Goal: Task Accomplishment & Management: Use online tool/utility

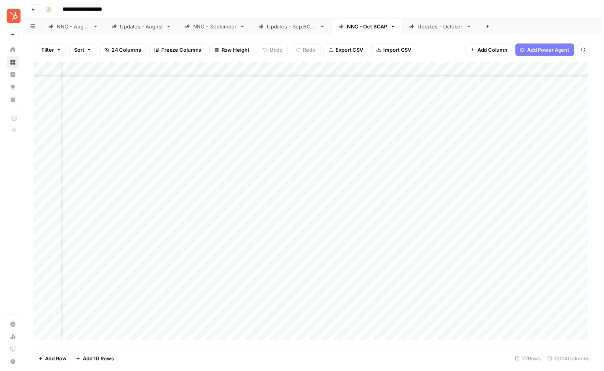
scroll to position [94, 75]
click at [438, 149] on div "Add Column" at bounding box center [316, 207] width 568 height 288
click at [439, 202] on div "Add Column" at bounding box center [316, 207] width 568 height 288
click at [458, 27] on div "Updates - October" at bounding box center [445, 27] width 46 height 8
click at [450, 109] on div "Add Column" at bounding box center [316, 207] width 568 height 288
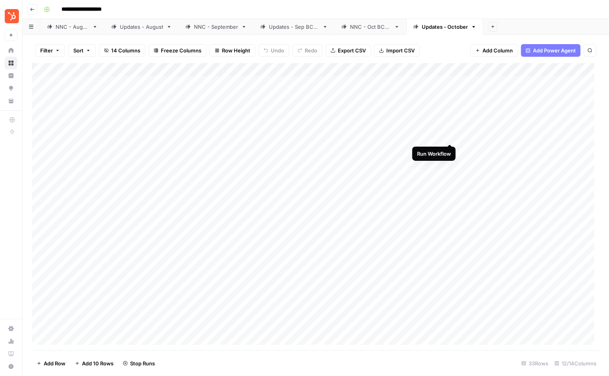
click at [450, 136] on div "Add Column" at bounding box center [316, 207] width 568 height 288
click at [450, 151] on div "Add Column" at bounding box center [316, 207] width 568 height 288
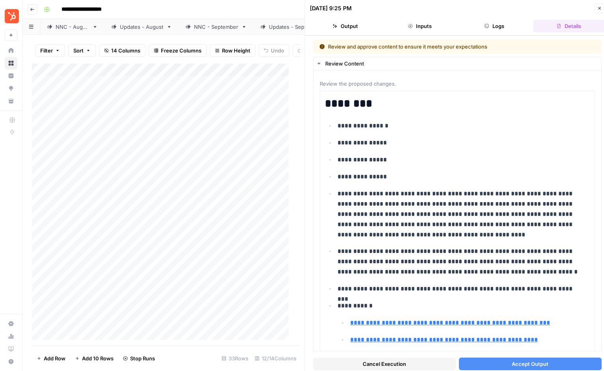
click at [531, 368] on button "Accept Output" at bounding box center [530, 363] width 143 height 13
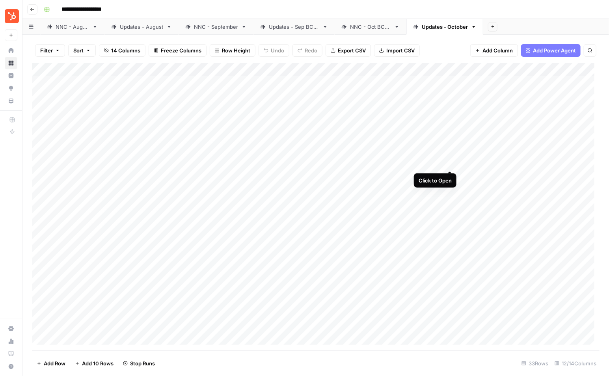
click at [448, 163] on div "Add Column" at bounding box center [316, 207] width 568 height 288
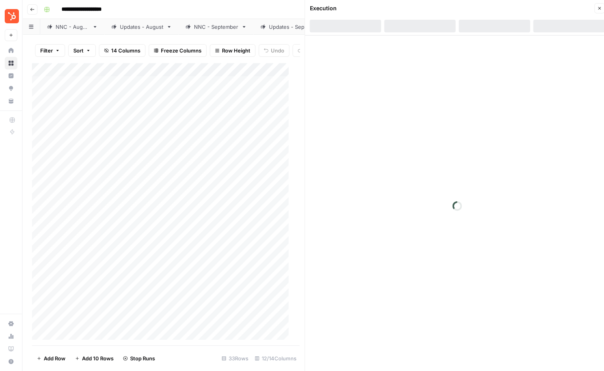
scroll to position [5, 0]
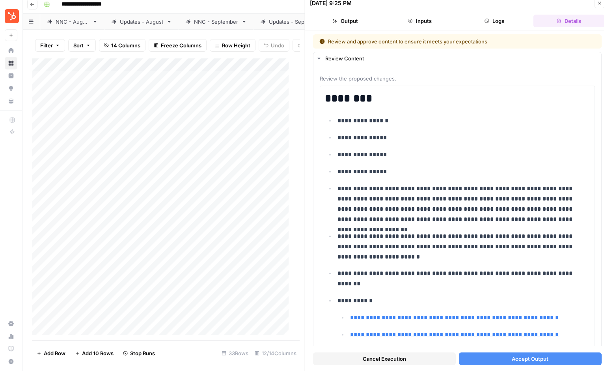
click at [541, 360] on span "Accept Output" at bounding box center [530, 359] width 37 height 8
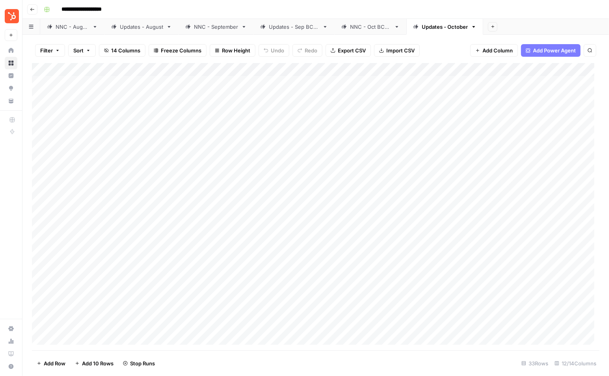
click at [378, 27] on div "NNC - Oct BCAP" at bounding box center [370, 27] width 41 height 8
click at [447, 26] on div "Updates - October" at bounding box center [445, 27] width 46 height 8
click at [424, 175] on div "Add Column" at bounding box center [316, 207] width 568 height 288
click at [425, 189] on div "Add Column" at bounding box center [316, 207] width 568 height 288
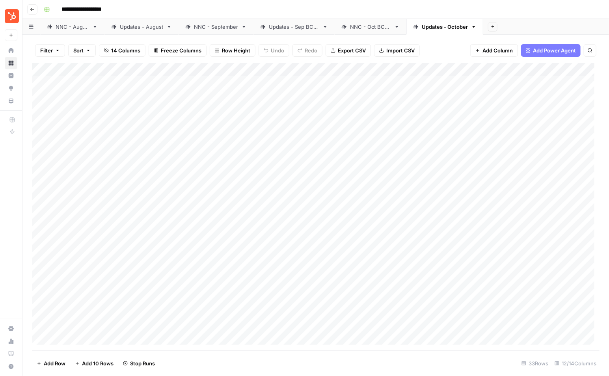
click at [431, 204] on div "Add Column" at bounding box center [316, 207] width 568 height 288
click at [31, 10] on icon "button" at bounding box center [32, 9] width 5 height 5
click at [441, 32] on link "Updates - October" at bounding box center [445, 27] width 77 height 16
click at [367, 30] on div "NNC - Oct BCAP" at bounding box center [370, 27] width 41 height 8
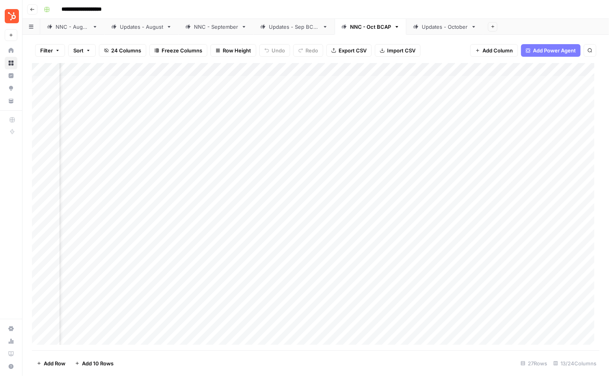
scroll to position [0, 229]
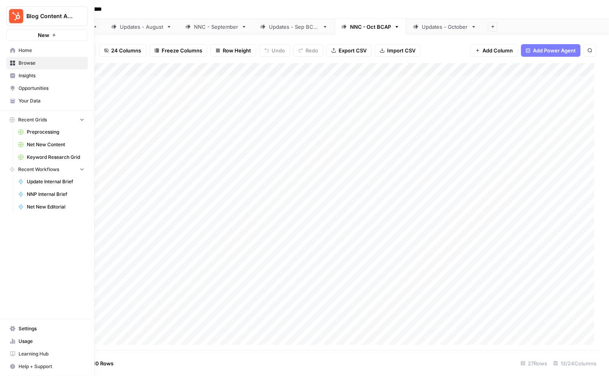
click at [39, 86] on span "Opportunities" at bounding box center [52, 88] width 66 height 7
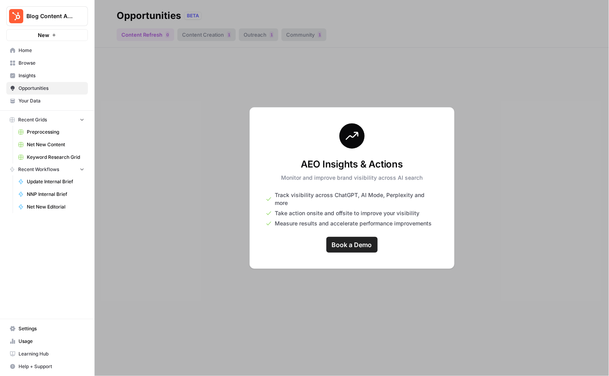
click at [345, 240] on span "Book a Demo" at bounding box center [352, 244] width 40 height 9
click at [46, 75] on span "Insights" at bounding box center [52, 75] width 66 height 7
click at [301, 275] on div at bounding box center [352, 188] width 515 height 376
click at [35, 52] on span "Home" at bounding box center [52, 50] width 66 height 7
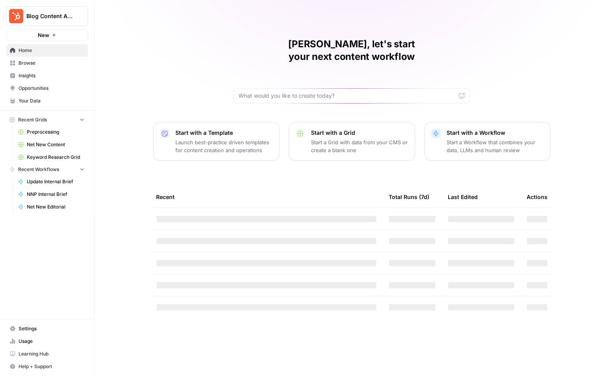
click at [41, 76] on span "Insights" at bounding box center [52, 75] width 66 height 7
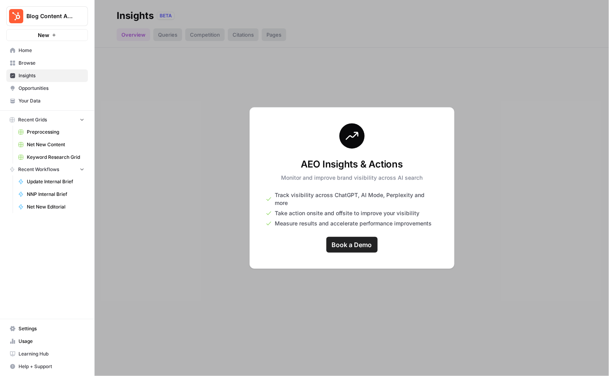
click at [41, 90] on span "Opportunities" at bounding box center [52, 88] width 66 height 7
click at [39, 85] on span "Opportunities" at bounding box center [52, 88] width 66 height 7
click at [19, 76] on span "Insights" at bounding box center [52, 75] width 66 height 7
click at [25, 63] on span "Browse" at bounding box center [52, 63] width 66 height 7
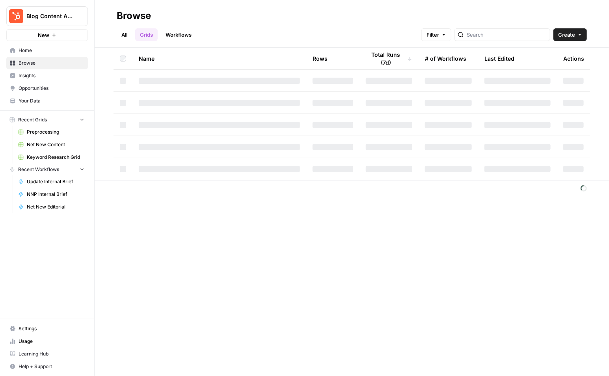
click at [26, 52] on span "Home" at bounding box center [52, 50] width 66 height 7
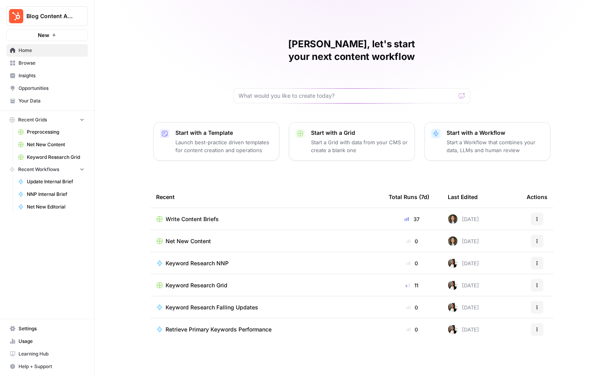
click at [286, 215] on div "Write Content Briefs" at bounding box center [267, 219] width 220 height 8
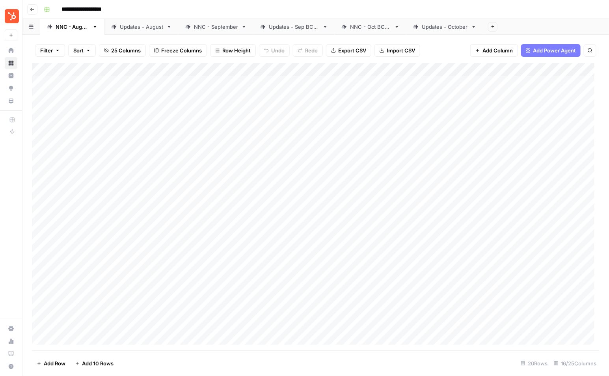
click at [374, 28] on div "NNC - Oct BCAP" at bounding box center [370, 27] width 41 height 8
click at [453, 24] on div "Updates - October" at bounding box center [445, 27] width 46 height 8
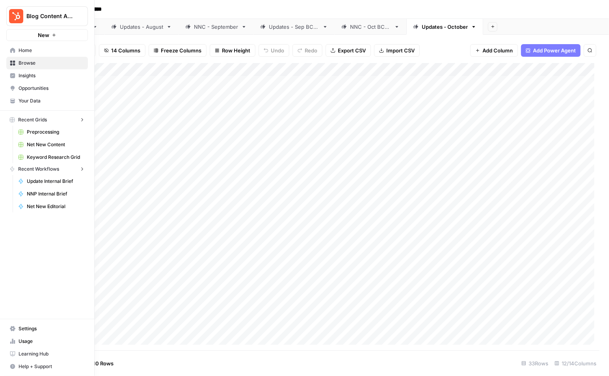
click at [9, 14] on img "Workspace: Blog Content Action Plan" at bounding box center [16, 16] width 14 height 14
click at [42, 255] on div "Blog Content Action Plan New Home Browse Insights Opportunities Your Data Recen…" at bounding box center [47, 188] width 94 height 376
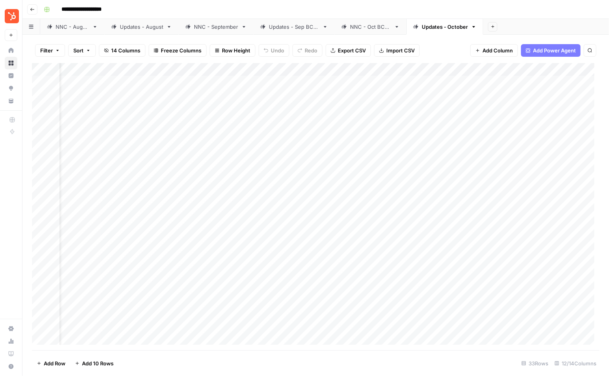
click at [10, 77] on icon at bounding box center [11, 75] width 5 height 5
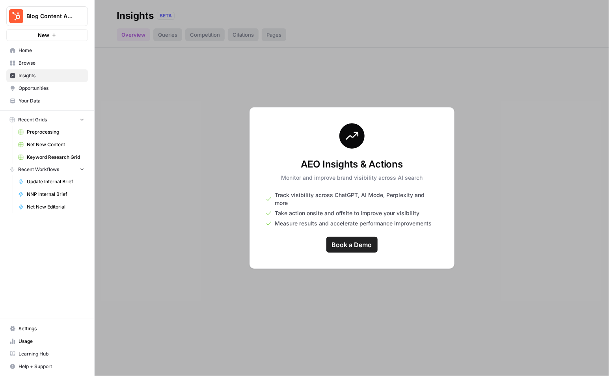
click at [17, 92] on link "Opportunities" at bounding box center [47, 88] width 82 height 13
click at [25, 54] on link "Home" at bounding box center [47, 50] width 82 height 13
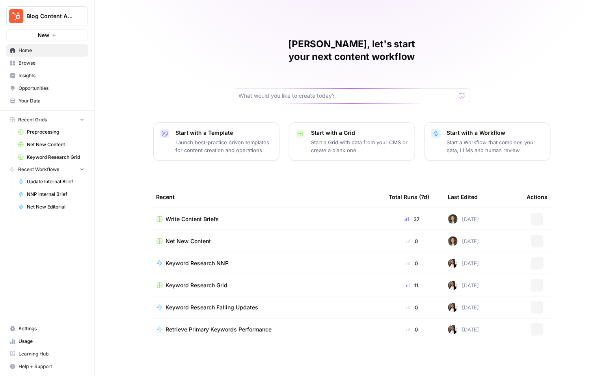
click at [342, 215] on div "Write Content Briefs" at bounding box center [267, 219] width 220 height 8
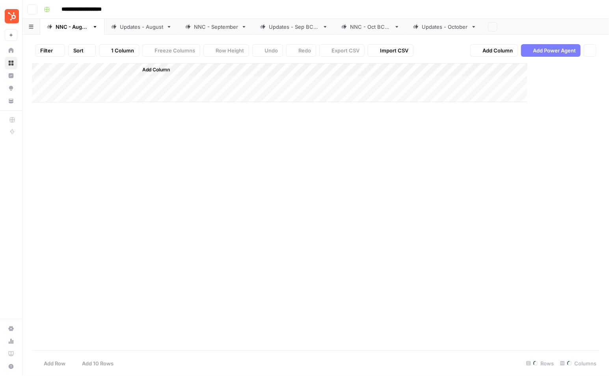
click at [342, 204] on div "Add Column" at bounding box center [316, 207] width 568 height 288
click at [97, 26] on icon "button" at bounding box center [95, 27] width 3 height 2
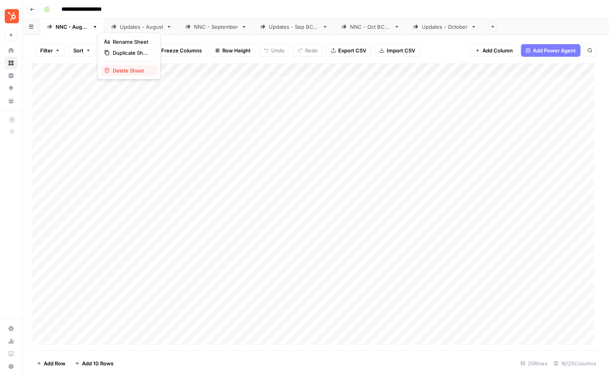
click at [132, 69] on span "Delete Sheet" at bounding box center [132, 71] width 38 height 8
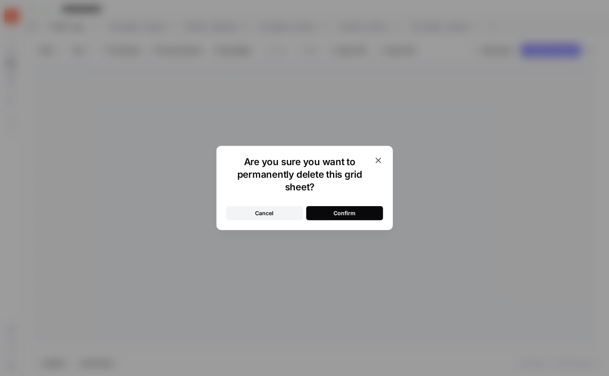
click at [361, 219] on button "Confirm" at bounding box center [345, 213] width 77 height 14
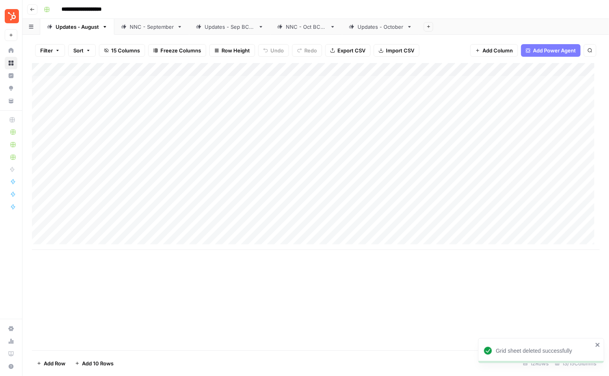
click at [85, 31] on link "Updates - August" at bounding box center [77, 27] width 74 height 16
click at [105, 30] on link "Updates - August" at bounding box center [77, 27] width 74 height 16
click at [103, 26] on icon "button" at bounding box center [105, 27] width 6 height 6
click at [131, 71] on span "Delete Sheet" at bounding box center [137, 71] width 38 height 8
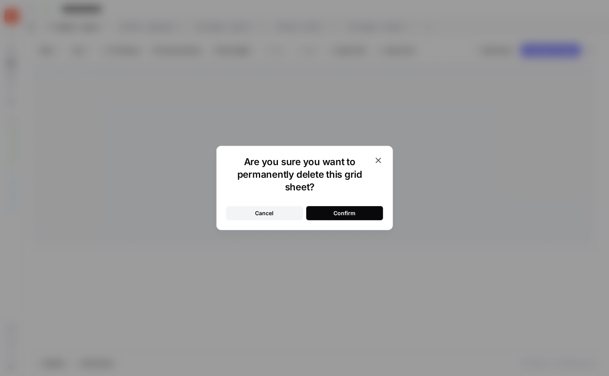
click at [334, 216] on div "Confirm" at bounding box center [345, 213] width 22 height 8
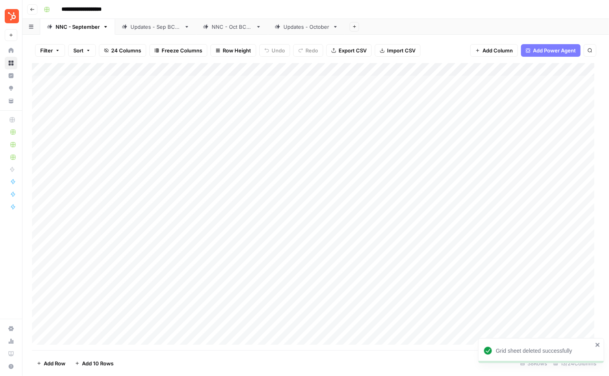
click at [170, 28] on div "Updates - Sep BCAP" at bounding box center [156, 27] width 50 height 8
click at [172, 30] on div "Updates - Sep BCAP" at bounding box center [156, 27] width 50 height 8
click at [176, 29] on input "**********" at bounding box center [157, 27] width 52 height 10
drag, startPoint x: 169, startPoint y: 28, endPoint x: 192, endPoint y: 29, distance: 22.9
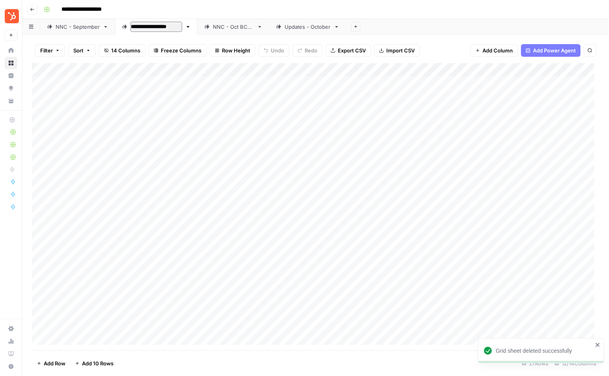
click at [193, 30] on link "**********" at bounding box center [156, 27] width 82 height 16
type input "**********"
click at [253, 21] on link "NNC - Oct BCAP" at bounding box center [235, 27] width 72 height 16
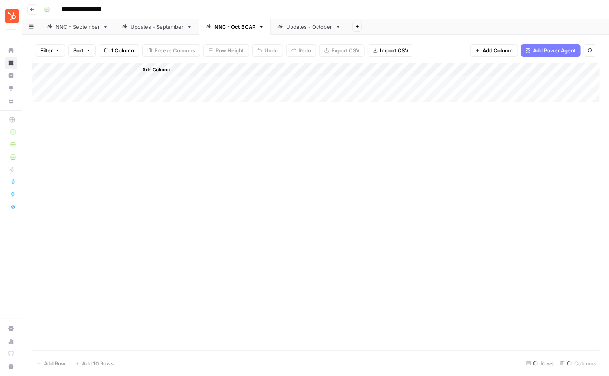
click at [248, 28] on div "NNC - Oct BCAP" at bounding box center [235, 27] width 41 height 8
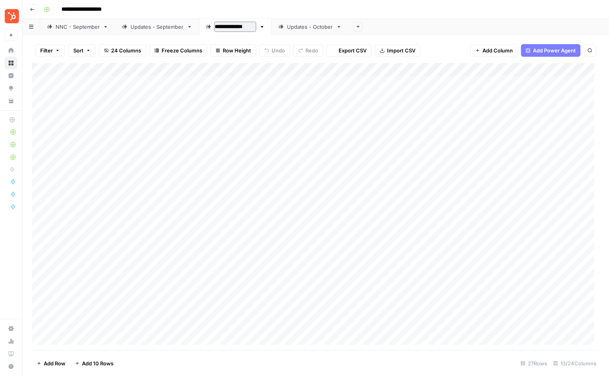
click at [247, 29] on input "**********" at bounding box center [236, 27] width 42 height 10
type input "**********"
click at [301, 29] on div "Updates - October" at bounding box center [305, 27] width 46 height 8
click at [450, 190] on div "Add Column" at bounding box center [316, 207] width 568 height 288
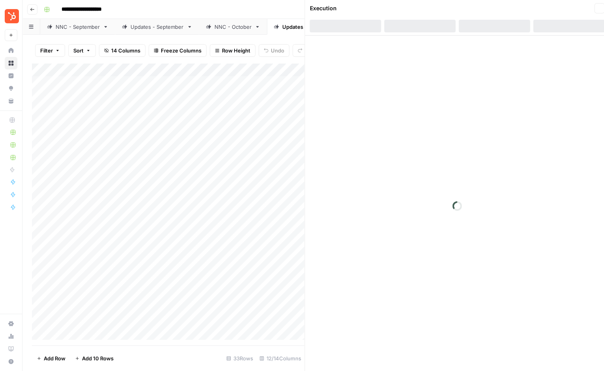
scroll to position [5, 0]
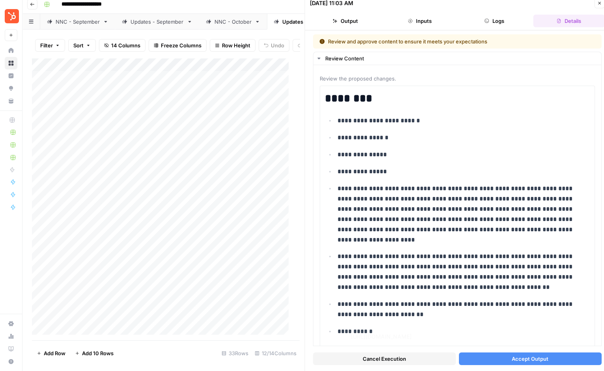
click at [501, 361] on button "Accept Output" at bounding box center [530, 358] width 143 height 13
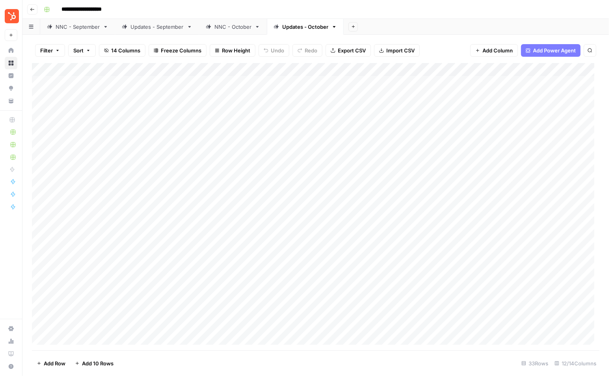
click at [195, 29] on link "Updates - September" at bounding box center [157, 27] width 84 height 16
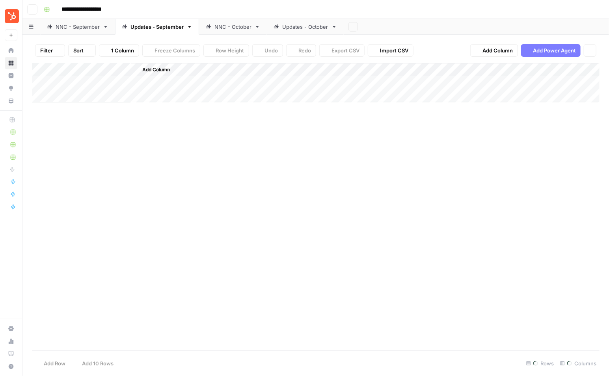
click at [227, 30] on div "NNC - October" at bounding box center [233, 27] width 37 height 8
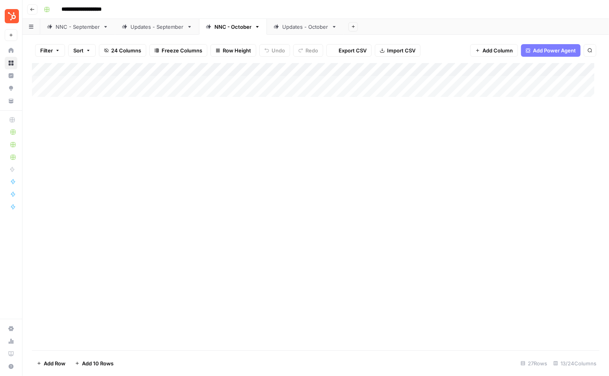
scroll to position [106, 0]
click at [261, 133] on div "Add Column" at bounding box center [316, 207] width 568 height 288
click at [273, 136] on div "Add Column" at bounding box center [316, 207] width 568 height 288
click at [271, 190] on div "Add Column" at bounding box center [316, 207] width 568 height 288
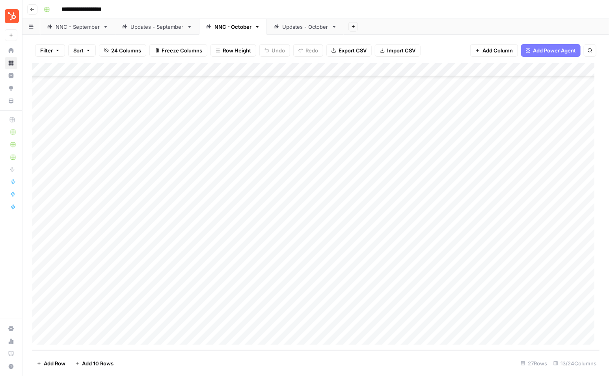
click at [271, 190] on div "Add Column" at bounding box center [316, 207] width 568 height 288
click at [481, 137] on div "Add Column" at bounding box center [316, 207] width 568 height 288
click at [515, 135] on div "Add Column" at bounding box center [316, 207] width 568 height 288
click at [512, 191] on div "Add Column" at bounding box center [316, 207] width 568 height 288
click at [213, 138] on div "Add Column" at bounding box center [316, 207] width 568 height 288
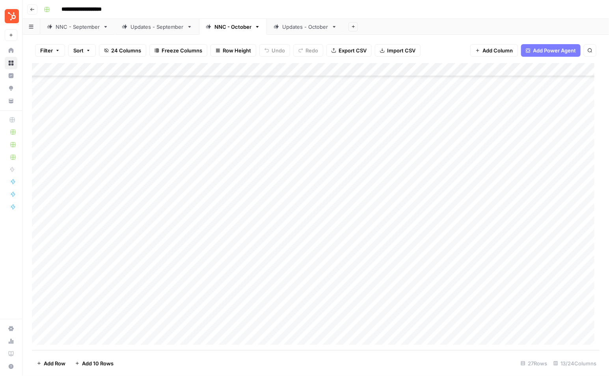
click at [213, 138] on div "Add Column" at bounding box center [316, 207] width 568 height 288
click at [216, 138] on textarea "**********" at bounding box center [264, 138] width 126 height 11
click at [266, 136] on textarea "**********" at bounding box center [264, 138] width 126 height 11
type textarea "**********"
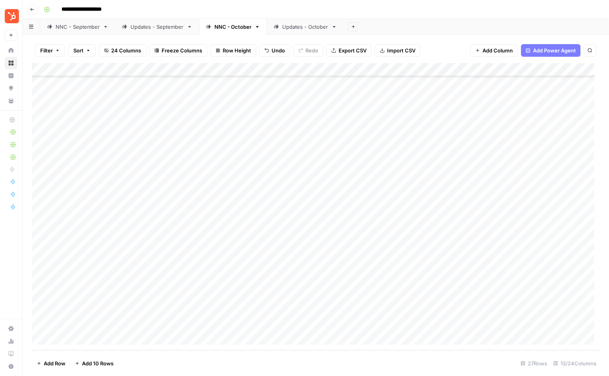
click at [247, 187] on div "Add Column" at bounding box center [316, 207] width 568 height 288
click at [239, 195] on div "Add Column" at bounding box center [316, 207] width 568 height 288
click at [221, 192] on textarea "**********" at bounding box center [264, 192] width 126 height 11
click at [272, 191] on textarea "**********" at bounding box center [264, 192] width 126 height 11
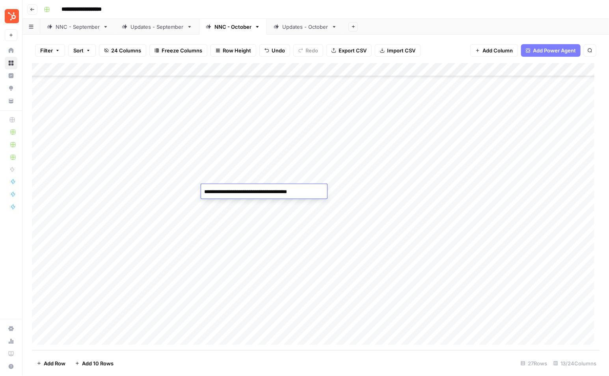
type textarea "**********"
click at [270, 219] on div "Add Column" at bounding box center [316, 207] width 568 height 288
click at [282, 194] on div "Add Column" at bounding box center [316, 207] width 568 height 288
click at [516, 192] on div "Add Column" at bounding box center [316, 207] width 568 height 288
click at [512, 138] on div "Add Column" at bounding box center [316, 207] width 568 height 288
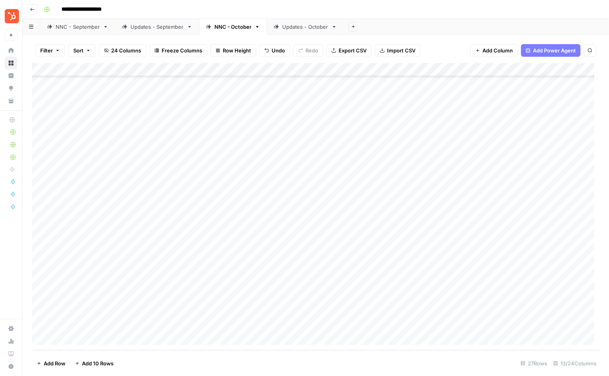
scroll to position [0, 0]
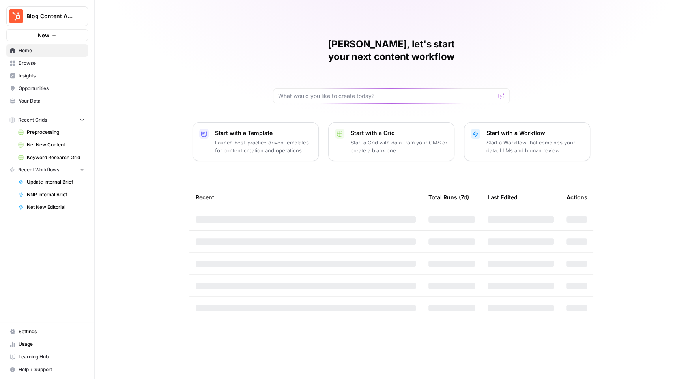
click at [39, 156] on span "Keyword Research Grid" at bounding box center [56, 157] width 58 height 7
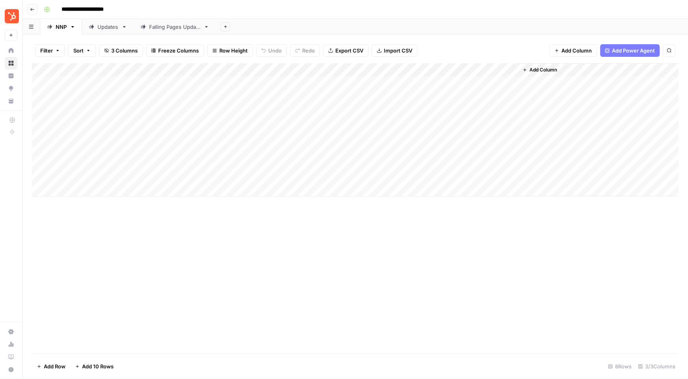
click at [361, 150] on div "Add Column" at bounding box center [355, 129] width 647 height 133
click at [511, 148] on div "Add Column" at bounding box center [355, 129] width 647 height 133
